Goal: Information Seeking & Learning: Learn about a topic

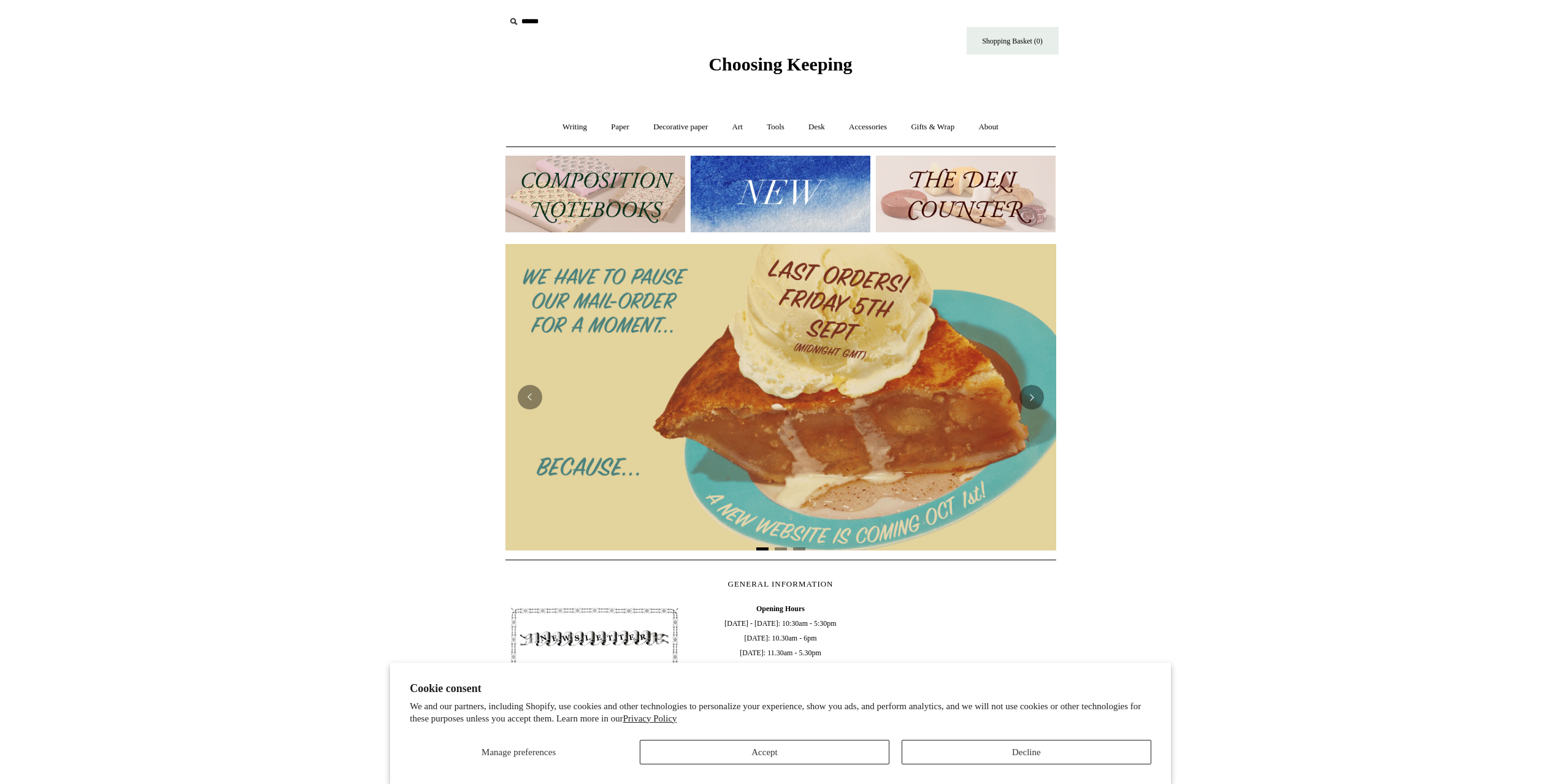
click at [1045, 400] on img at bounding box center [781, 397] width 551 height 306
click at [1026, 391] on button "Next" at bounding box center [1032, 397] width 25 height 25
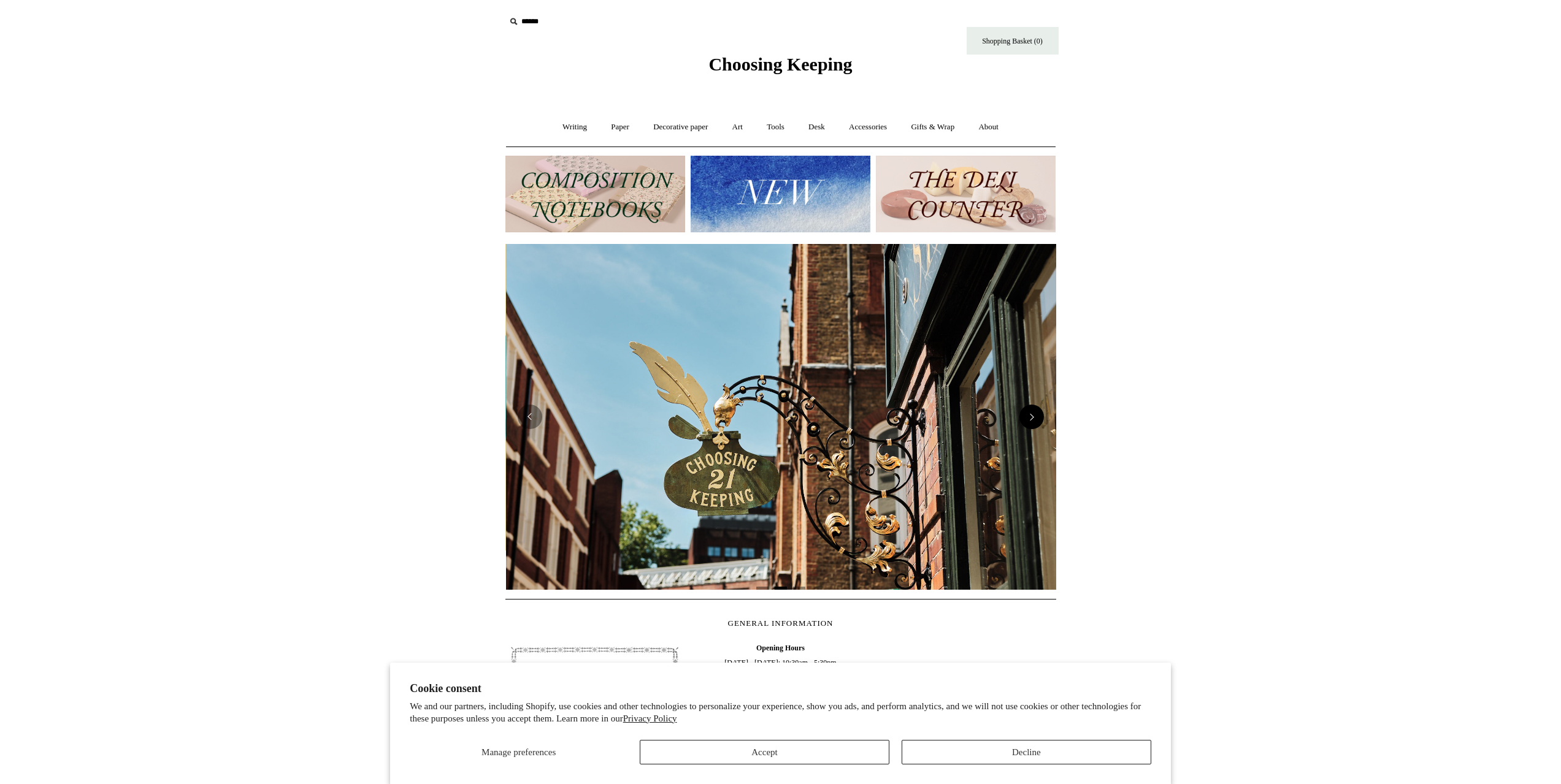
scroll to position [0, 551]
click at [1026, 391] on img at bounding box center [781, 417] width 551 height 345
click at [740, 129] on link "Art +" at bounding box center [737, 127] width 33 height 33
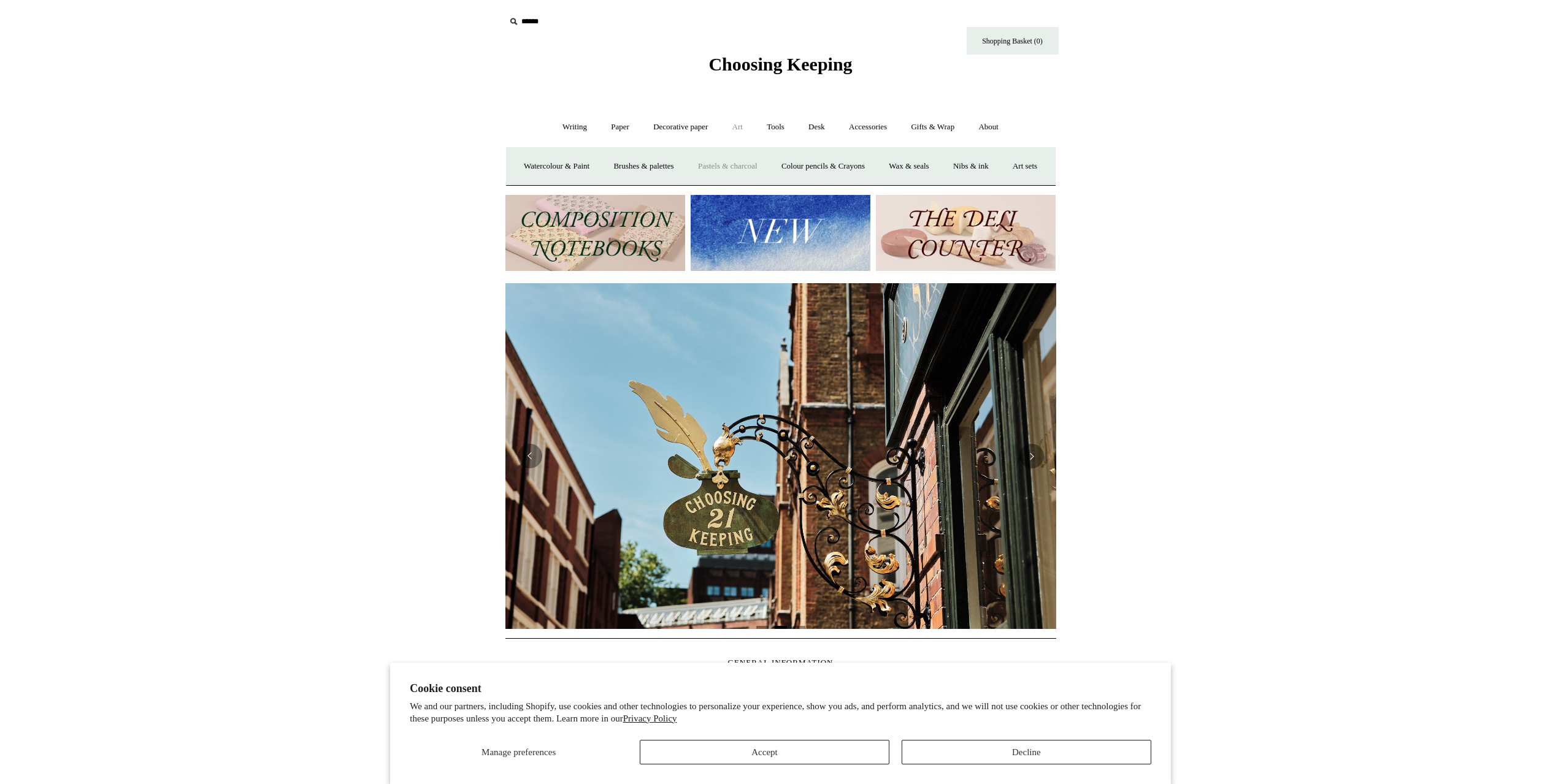
click at [753, 163] on link "Pastels & charcoal" at bounding box center [727, 166] width 82 height 33
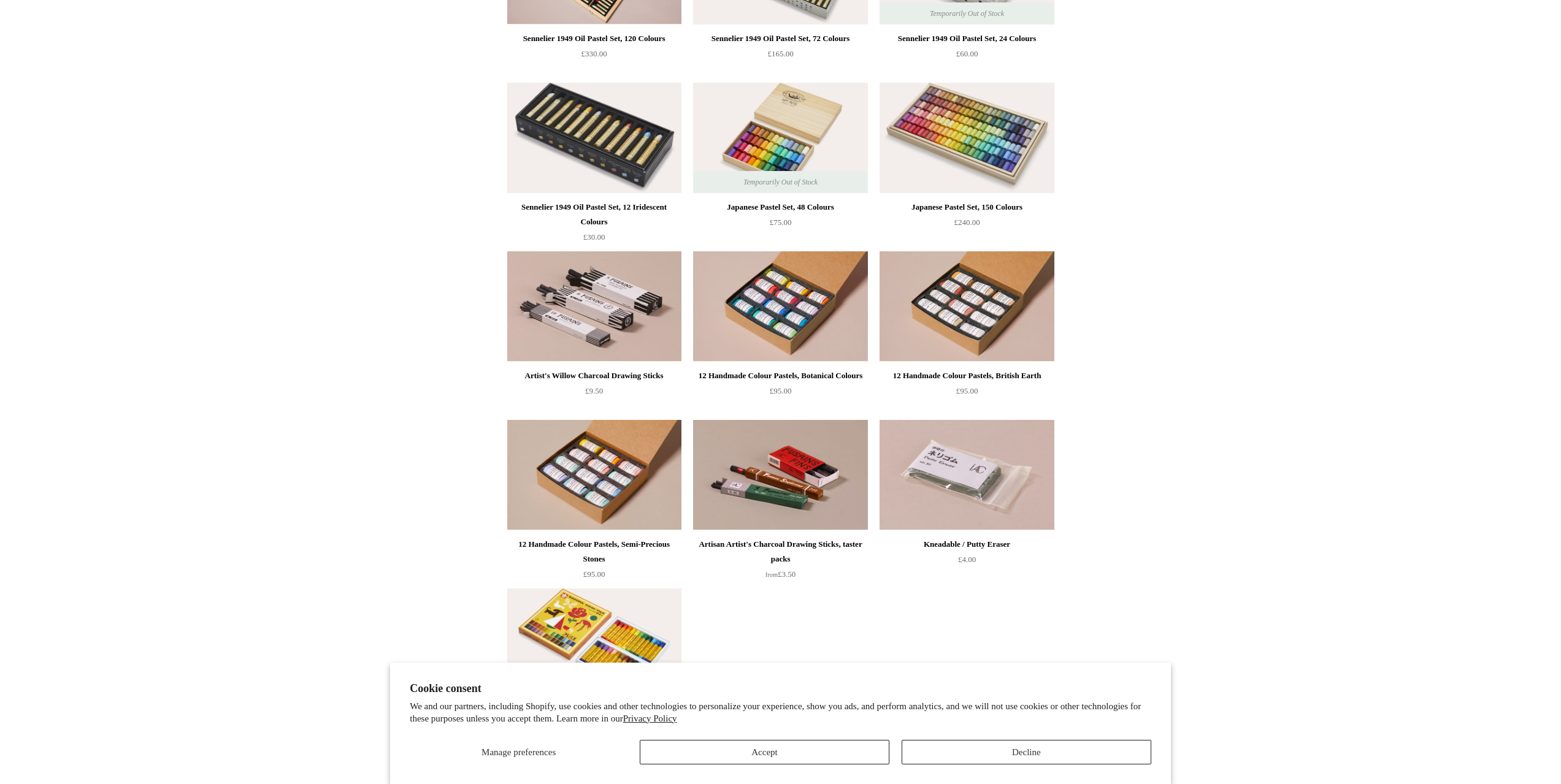
scroll to position [368, 0]
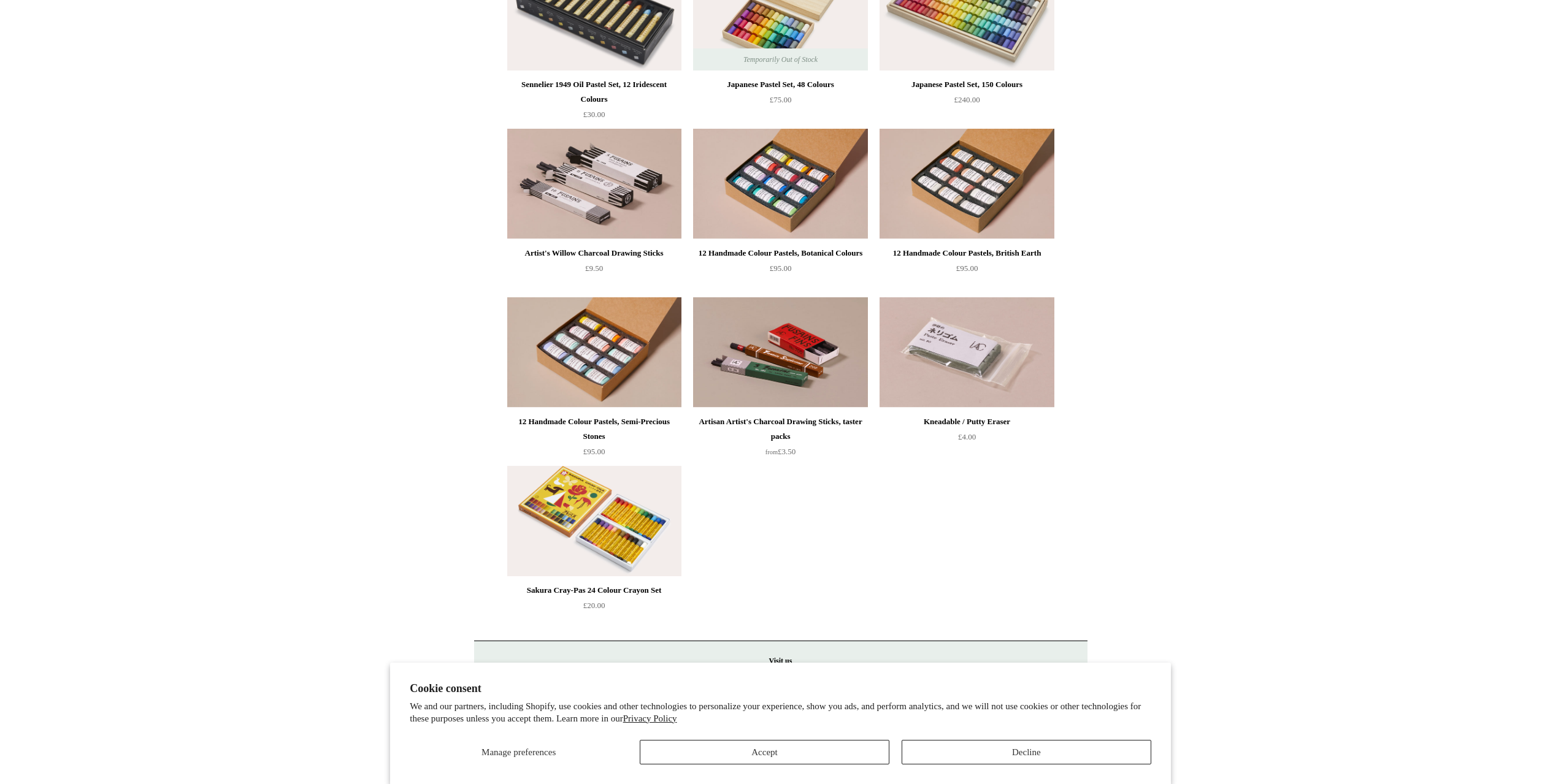
drag, startPoint x: 810, startPoint y: 556, endPoint x: 720, endPoint y: 556, distance: 90.0
click at [720, 556] on ul "Sennelier 1949 Oil Pastel Set, 120 Colours £330.00 Sennelier 1949 Oil Pastel Se…" at bounding box center [795, 207] width 585 height 843
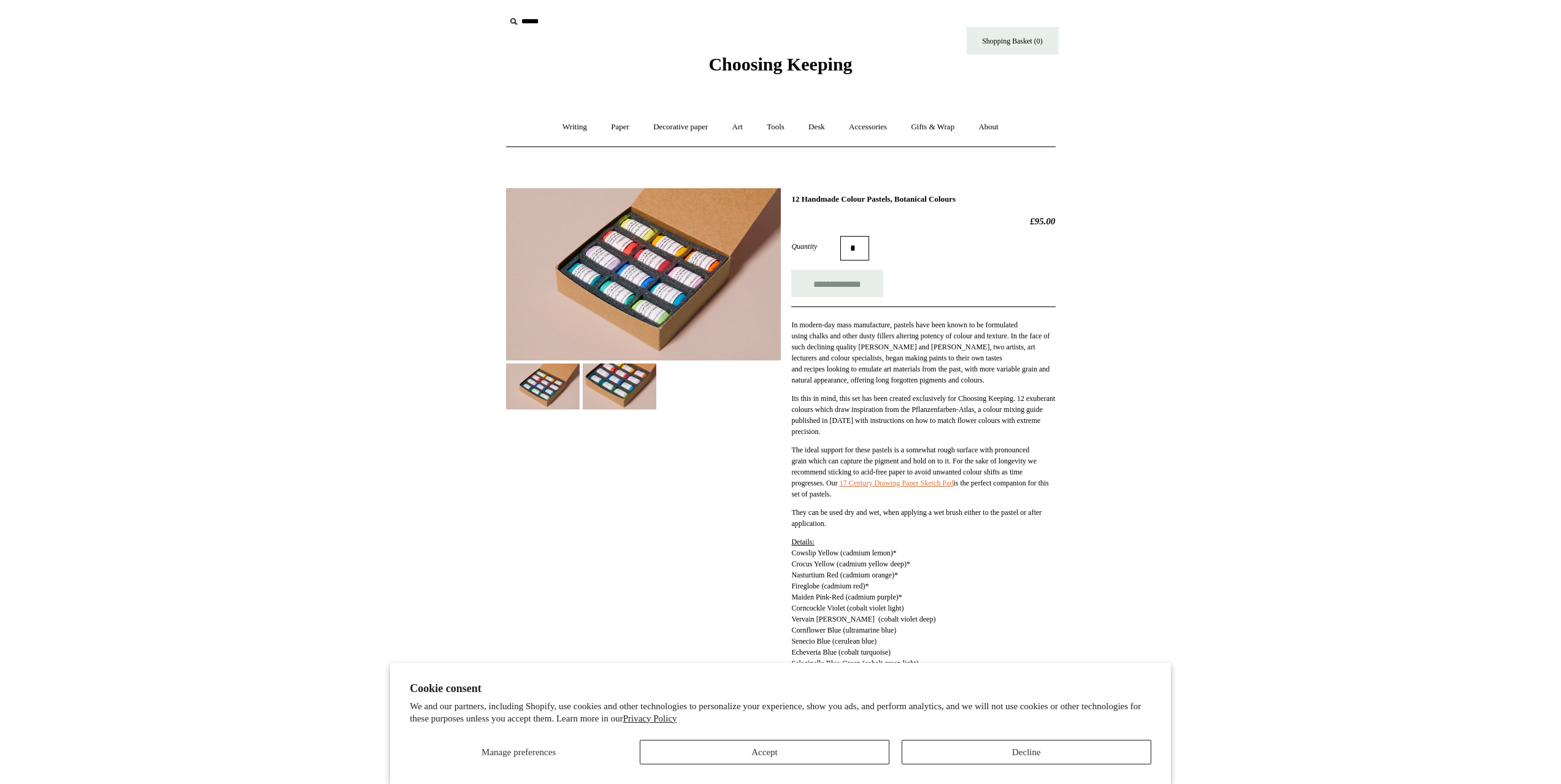
click at [649, 386] on img at bounding box center [620, 387] width 74 height 46
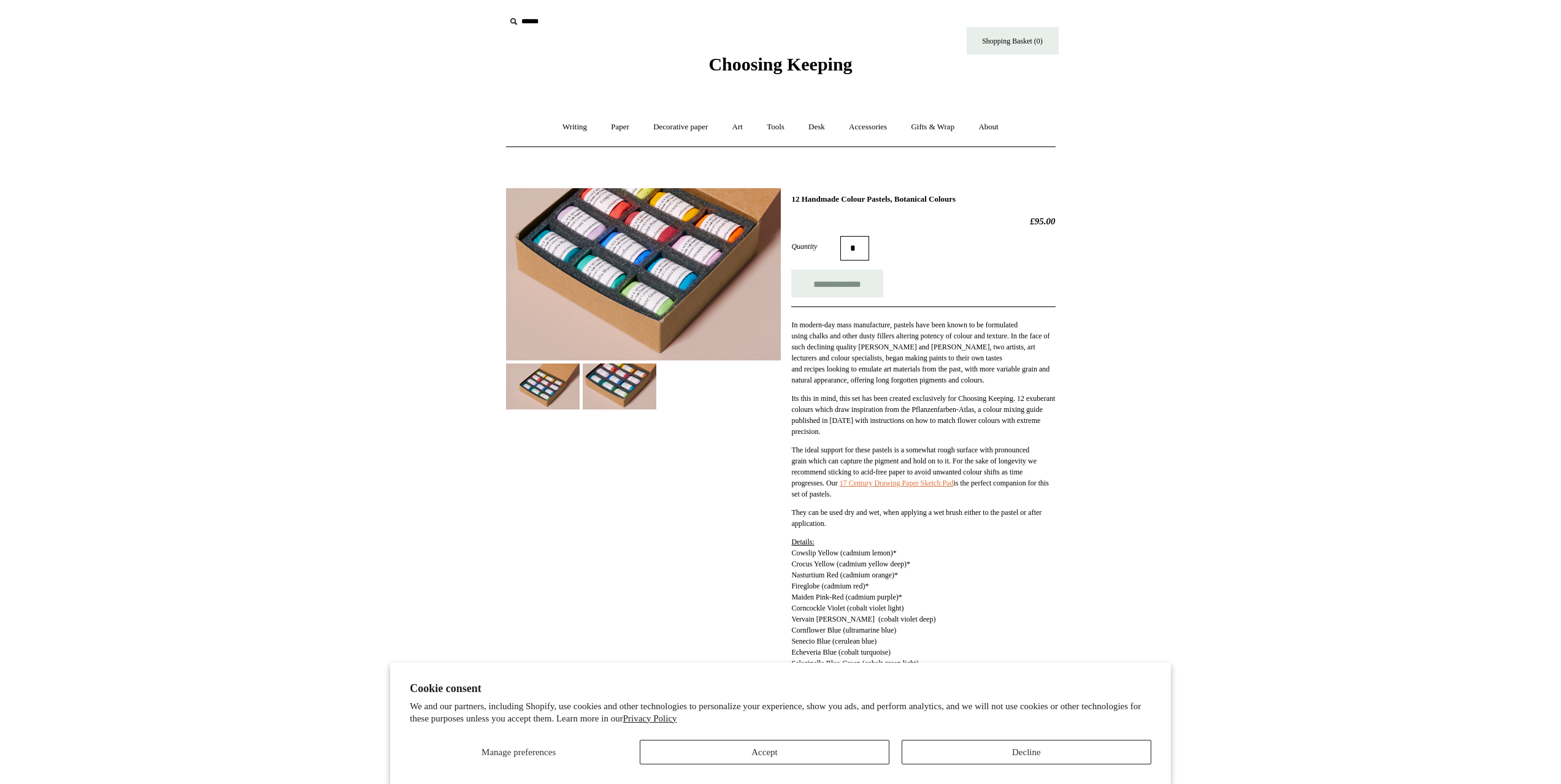
click at [565, 385] on img at bounding box center [543, 387] width 74 height 46
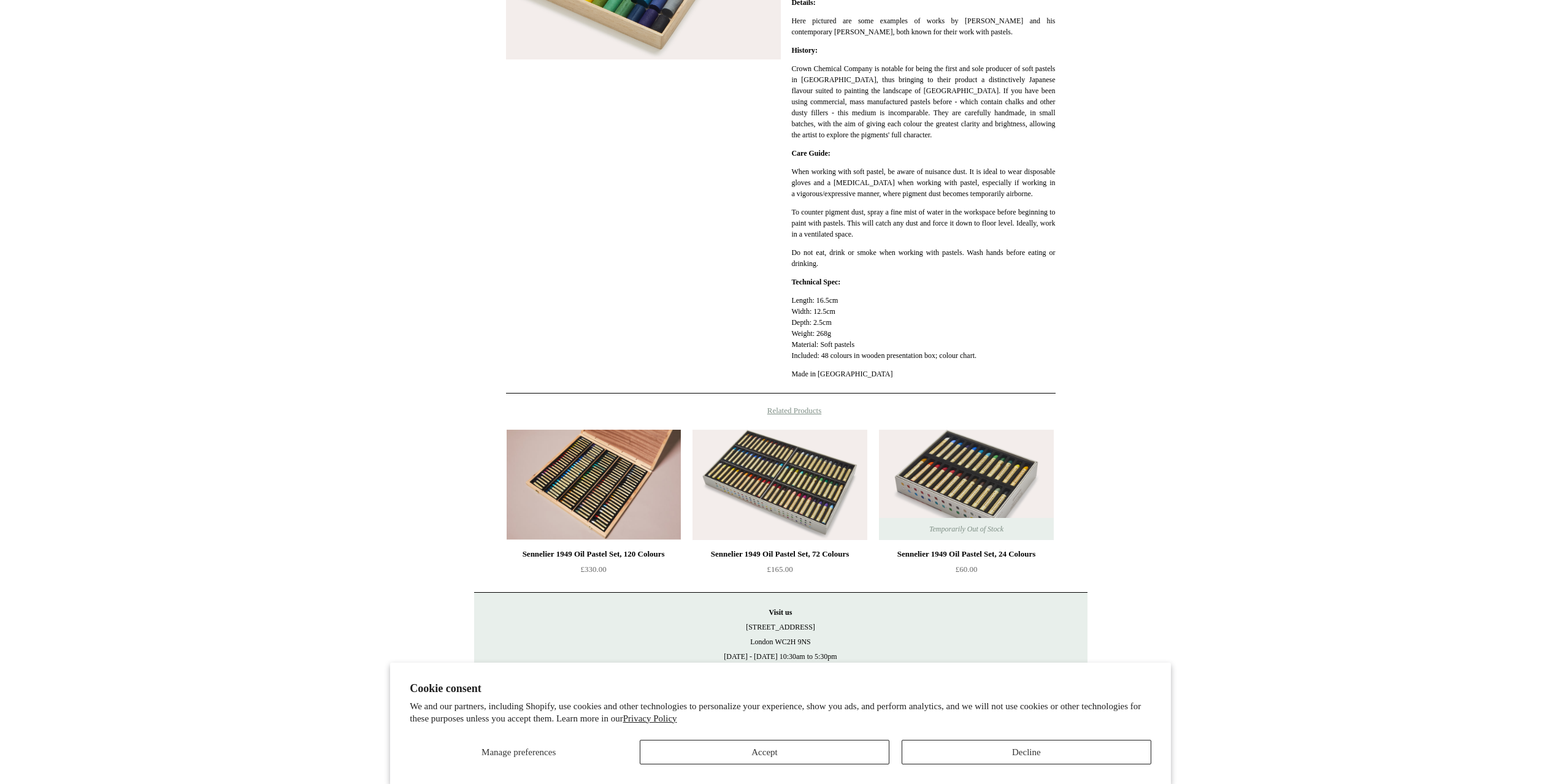
scroll to position [397, 0]
click at [1019, 465] on img at bounding box center [965, 485] width 174 height 111
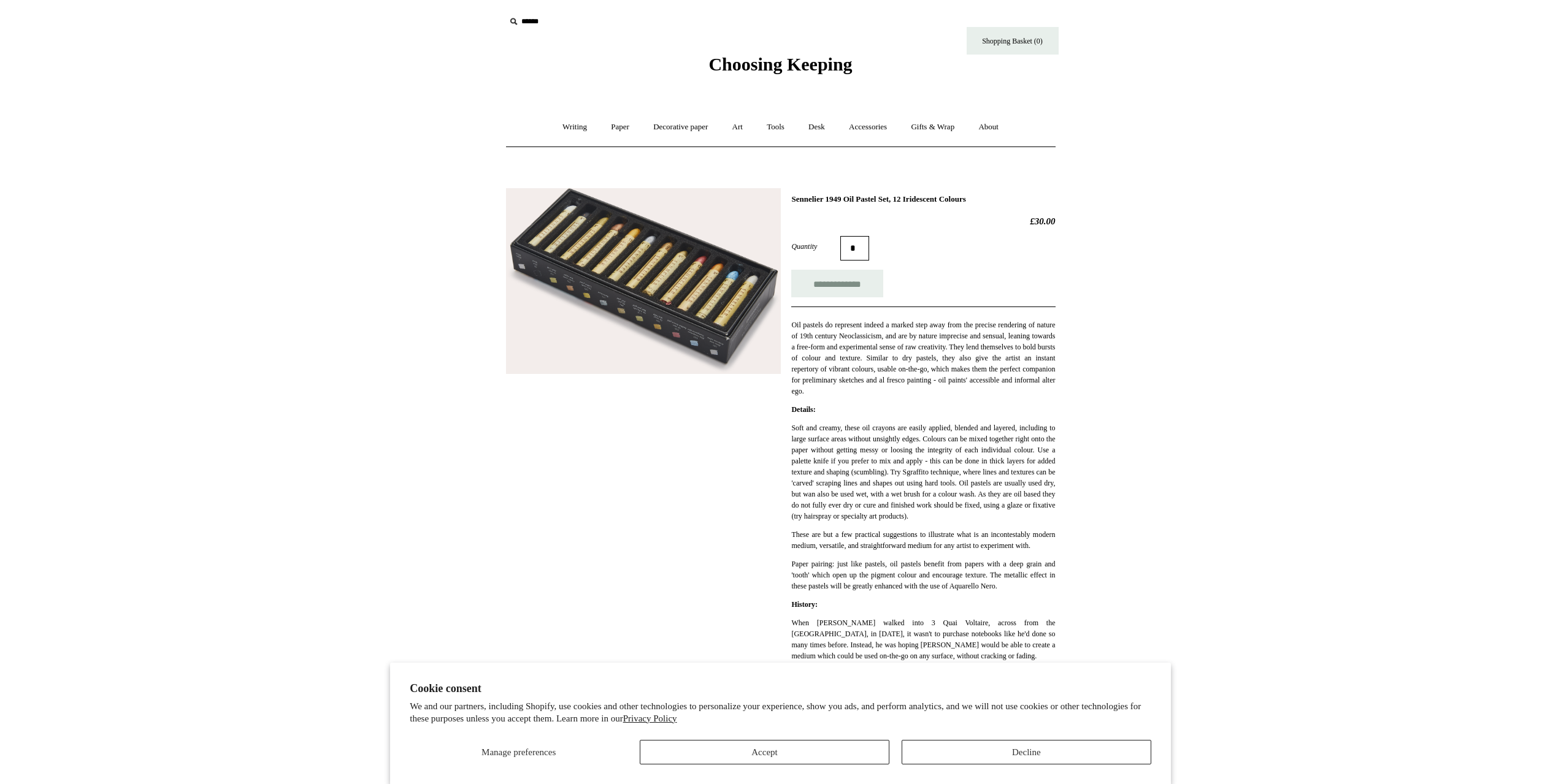
click at [647, 238] on img at bounding box center [643, 280] width 275 height 186
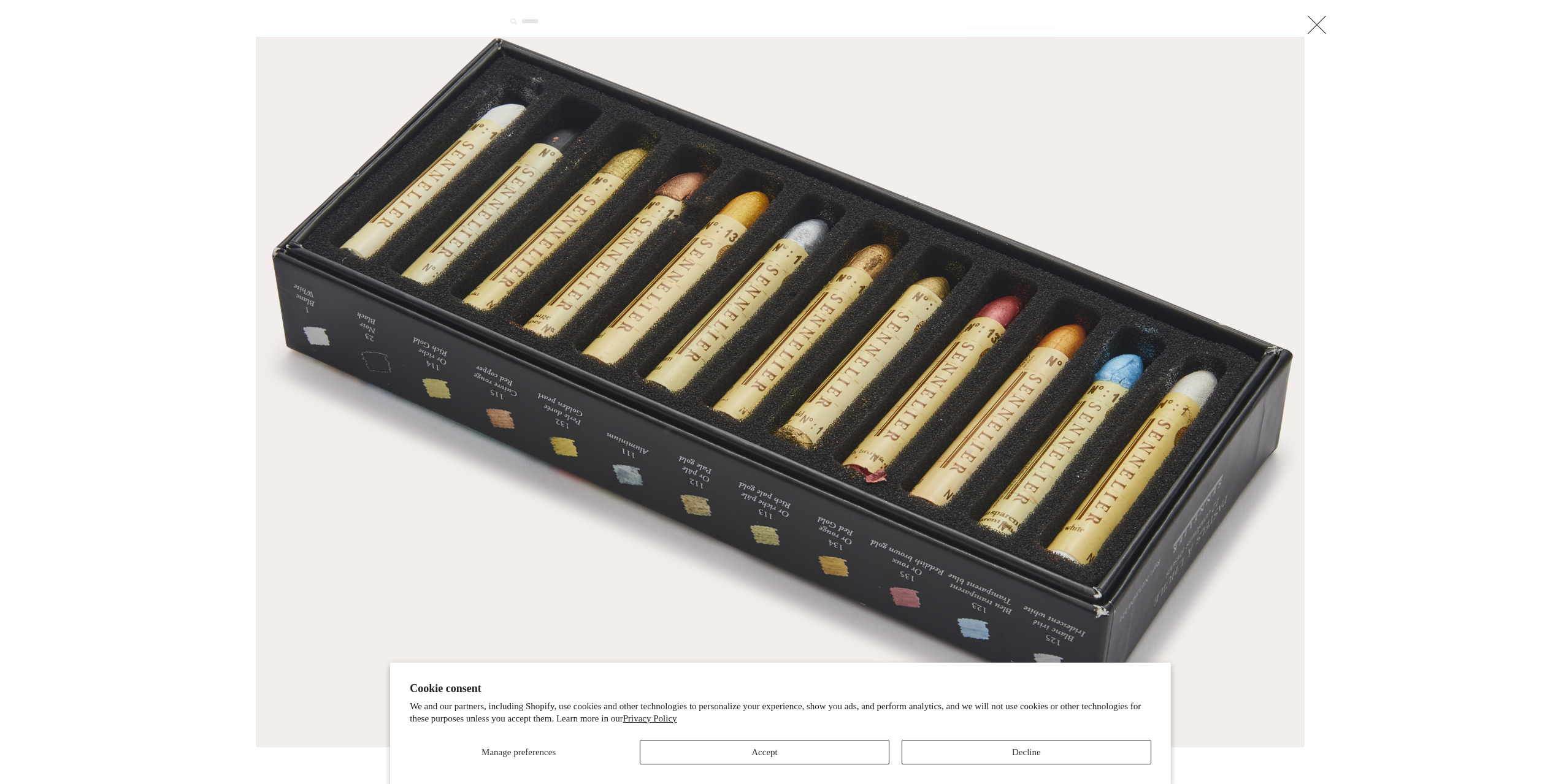
click at [1012, 108] on img at bounding box center [780, 392] width 1048 height 709
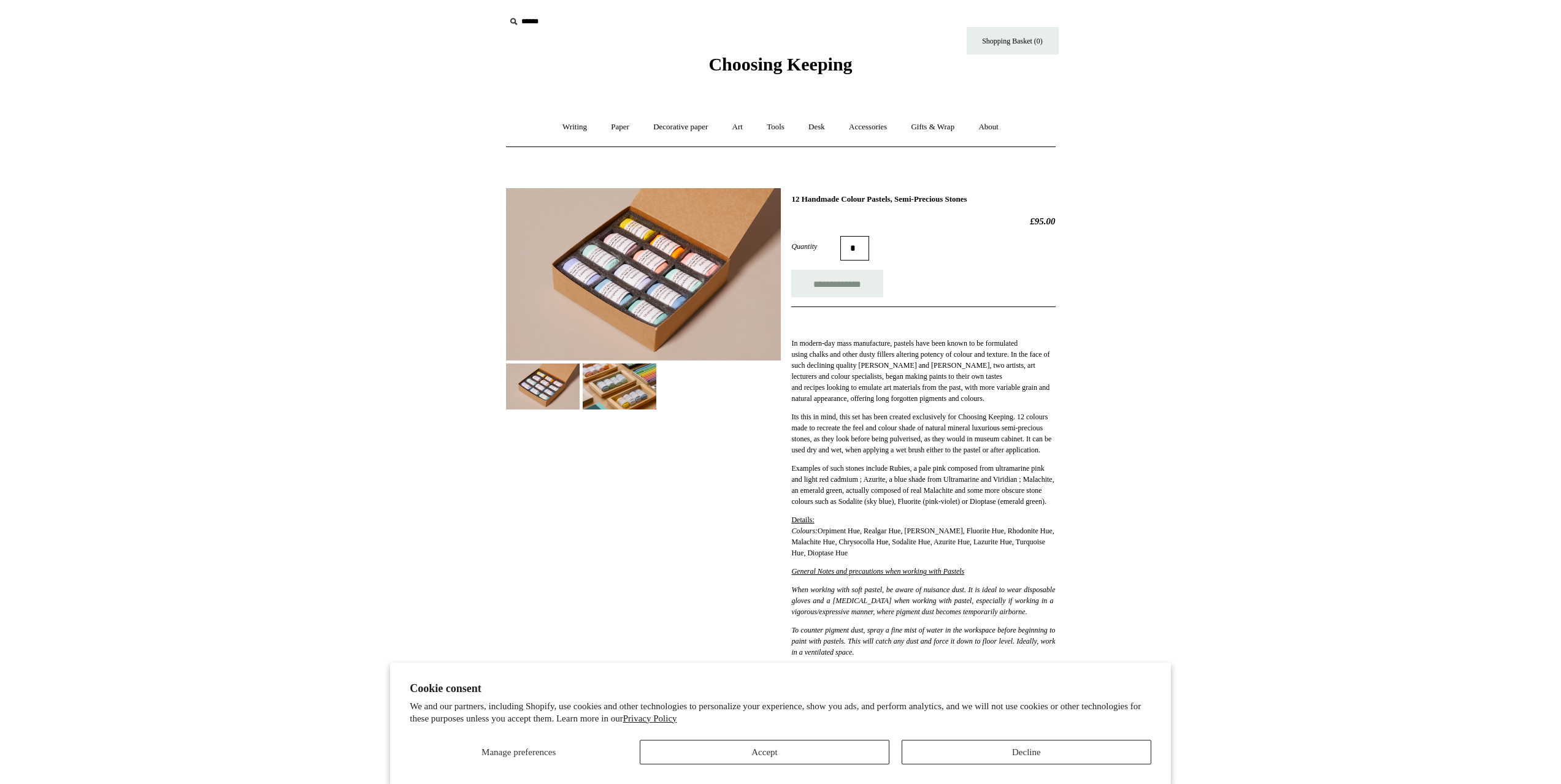
click at [641, 377] on img at bounding box center [620, 387] width 74 height 46
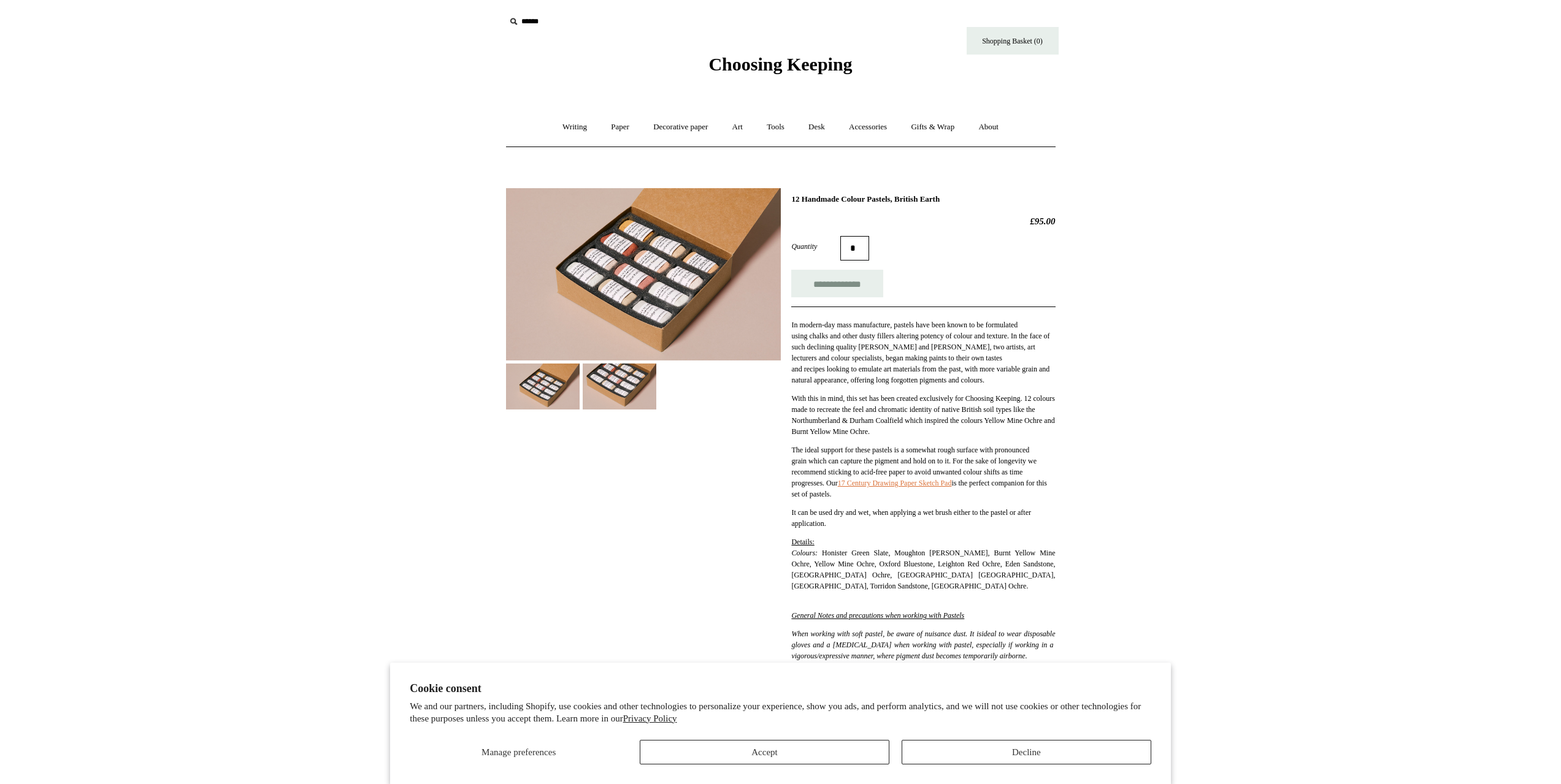
click at [655, 361] on div at bounding box center [643, 295] width 275 height 231
click at [641, 366] on img at bounding box center [620, 387] width 74 height 46
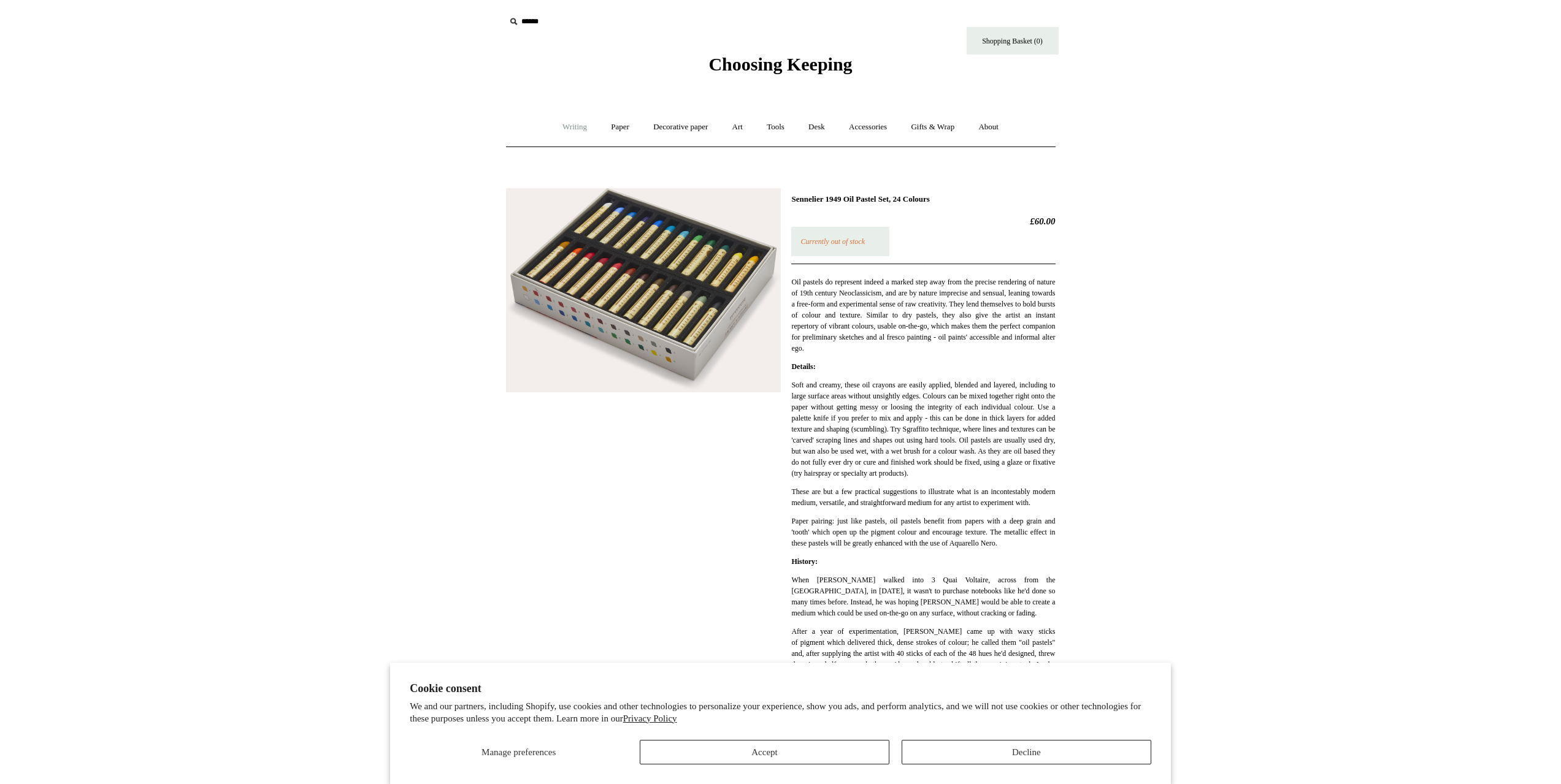
click at [566, 123] on link "Writing +" at bounding box center [575, 127] width 46 height 33
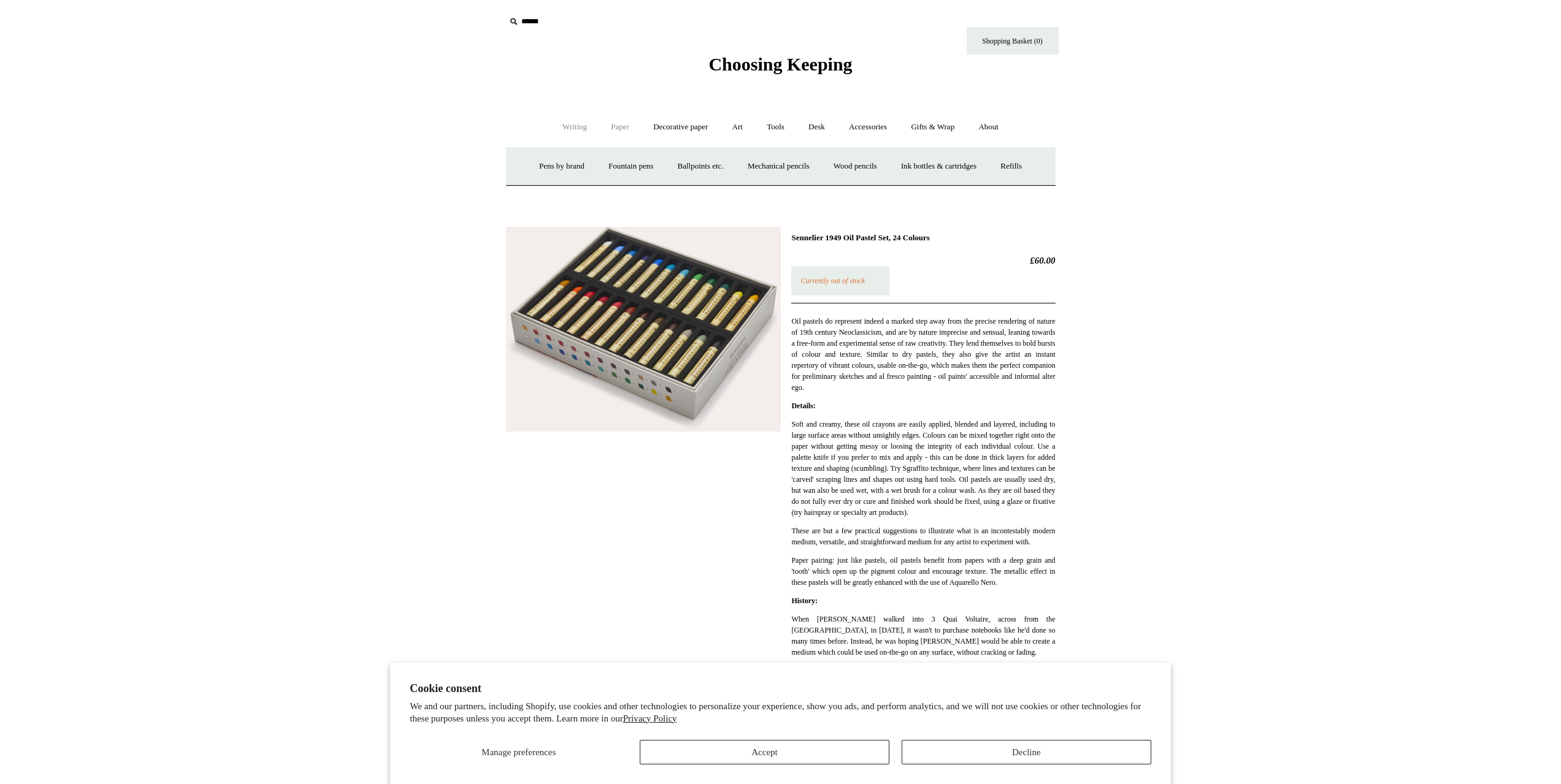
click at [619, 133] on link "Paper +" at bounding box center [620, 127] width 40 height 33
click at [665, 127] on link "Decorative paper +" at bounding box center [680, 127] width 77 height 33
click at [735, 133] on link "Art +" at bounding box center [737, 127] width 33 height 33
click at [783, 132] on link "Tools +" at bounding box center [775, 127] width 40 height 33
click at [812, 130] on link "Desk +" at bounding box center [816, 127] width 38 height 33
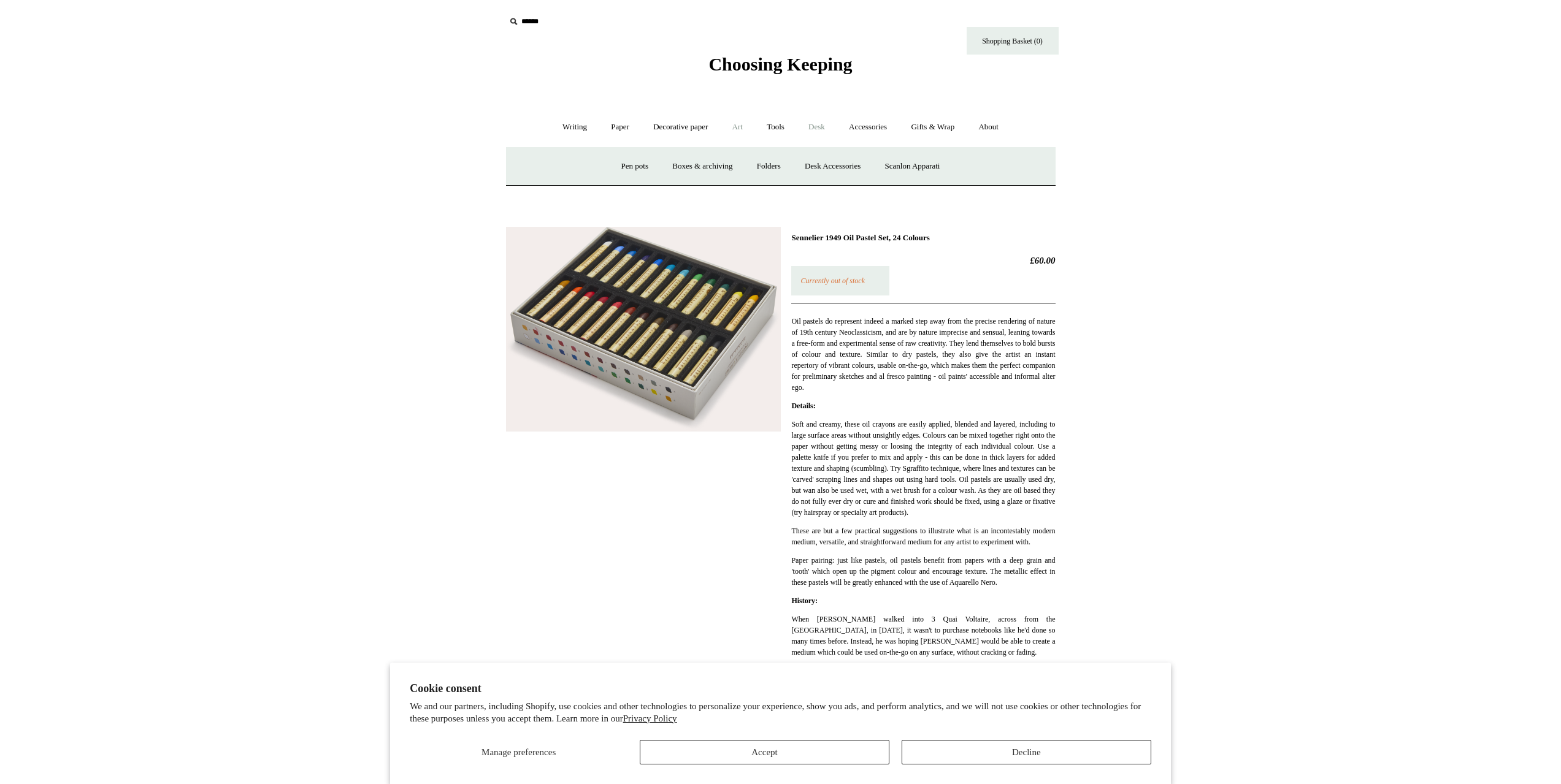
click at [733, 131] on link "Art +" at bounding box center [737, 127] width 33 height 33
click at [938, 135] on link "Gifts & Wrap +" at bounding box center [932, 127] width 66 height 33
click at [988, 126] on link "About +" at bounding box center [988, 127] width 43 height 33
click at [860, 134] on link "Accessories +" at bounding box center [868, 127] width 60 height 33
click at [566, 134] on link "Writing +" at bounding box center [575, 127] width 46 height 33
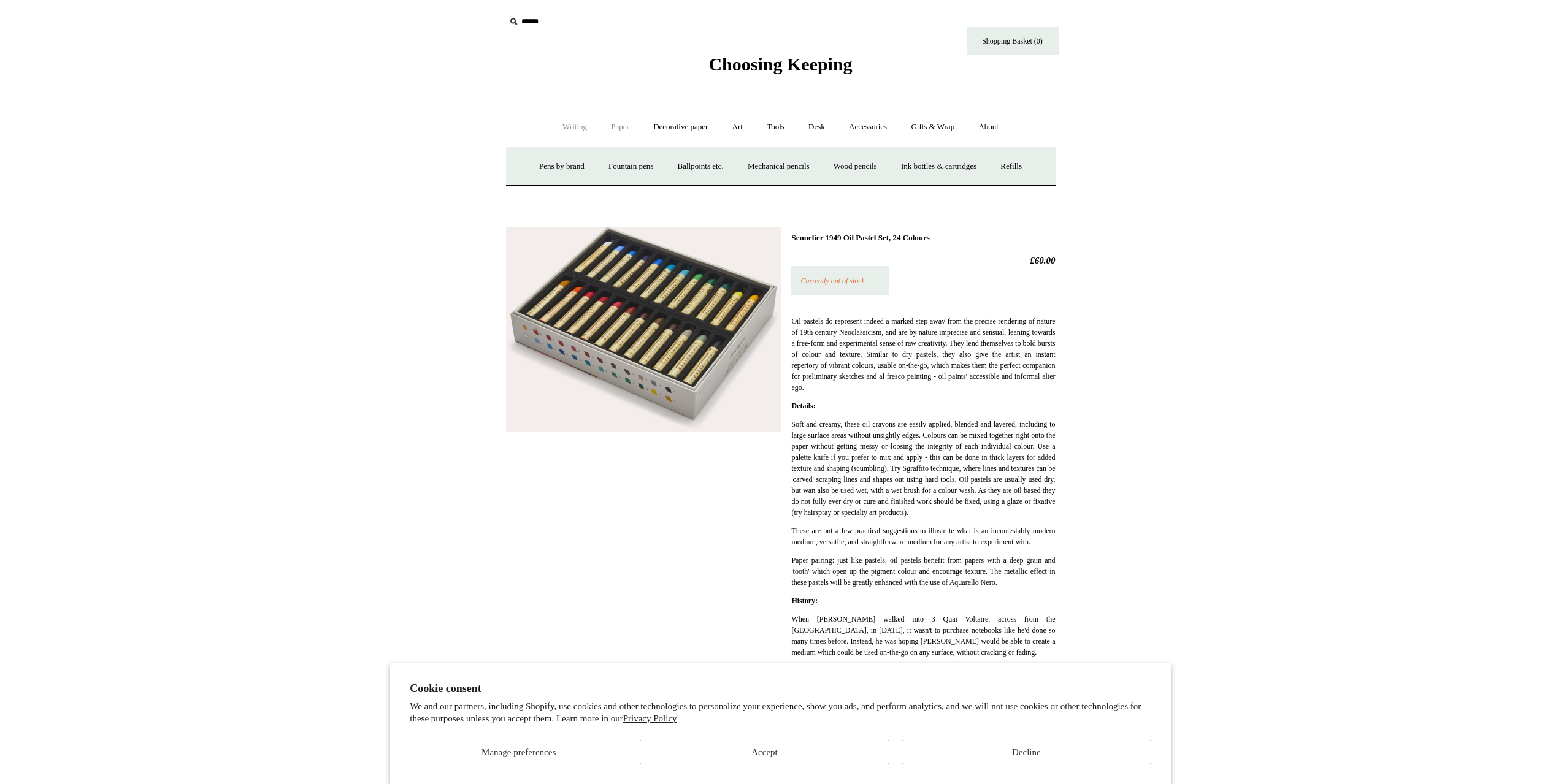
click at [615, 126] on link "Paper +" at bounding box center [620, 127] width 40 height 33
click at [591, 168] on link "Notebooks +" at bounding box center [609, 166] width 56 height 33
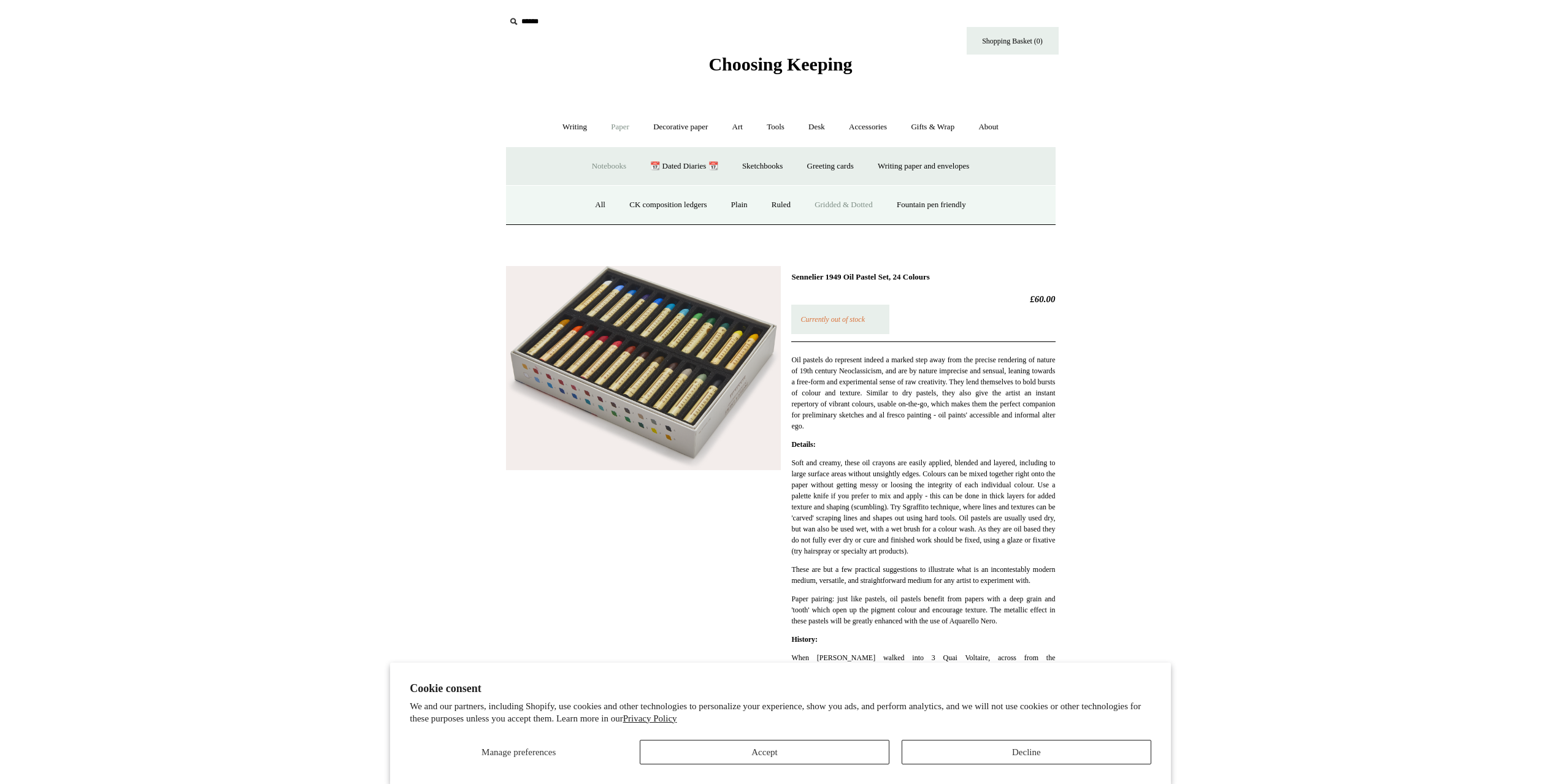
click at [855, 203] on link "Gridded & Dotted" at bounding box center [843, 204] width 80 height 33
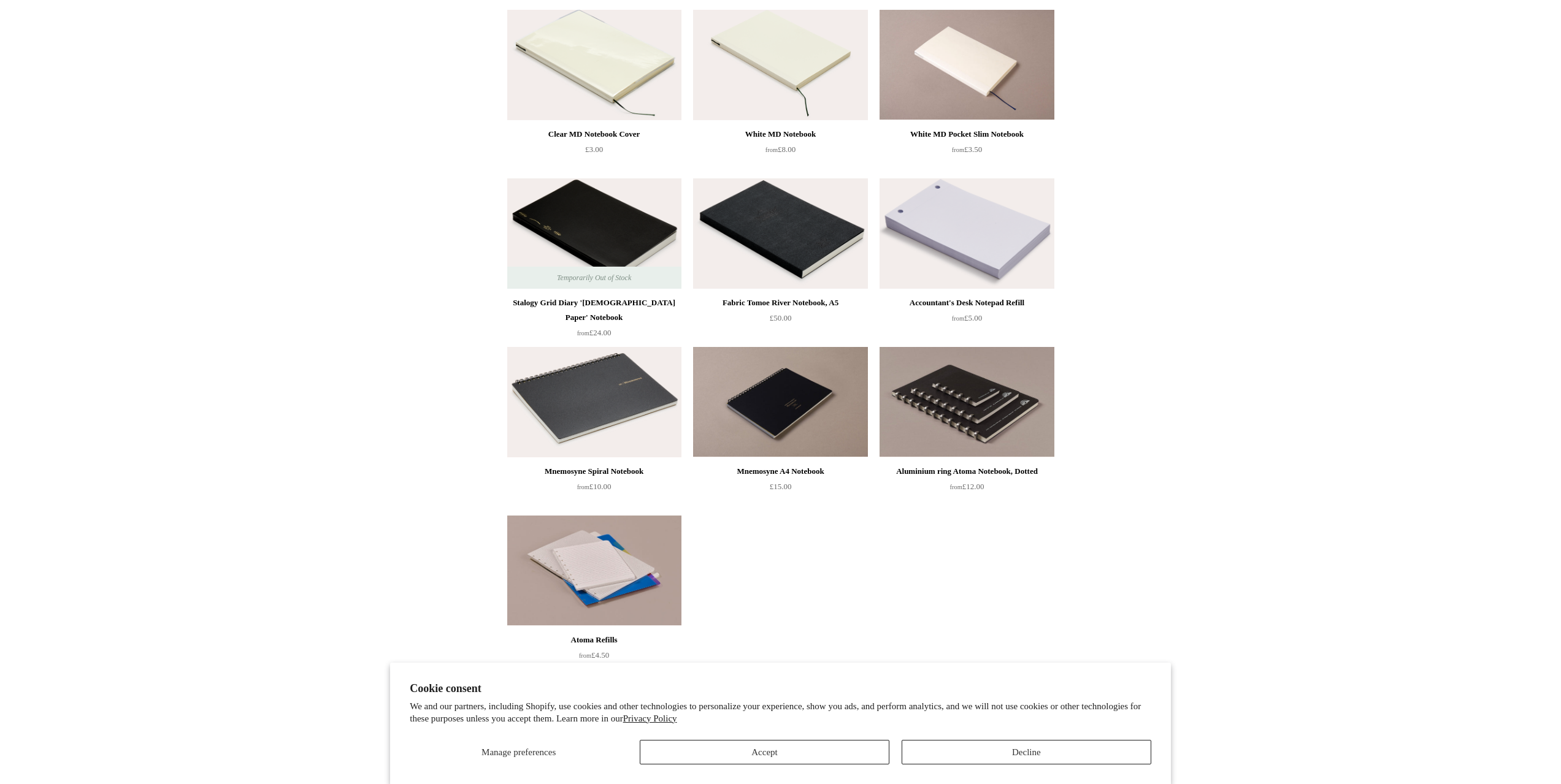
scroll to position [416, 0]
